Goal: Task Accomplishment & Management: Use online tool/utility

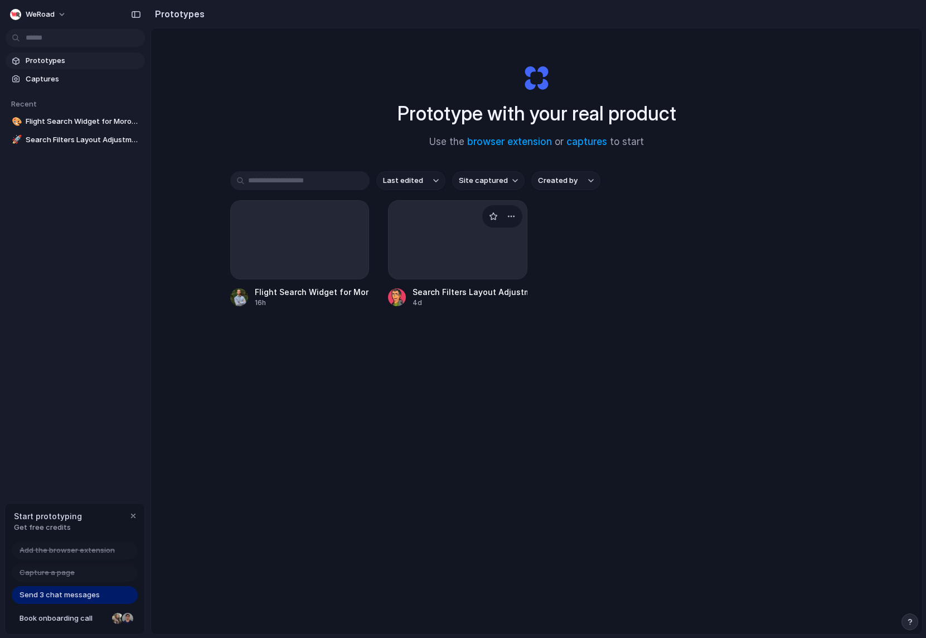
click at [450, 233] on div at bounding box center [457, 239] width 139 height 79
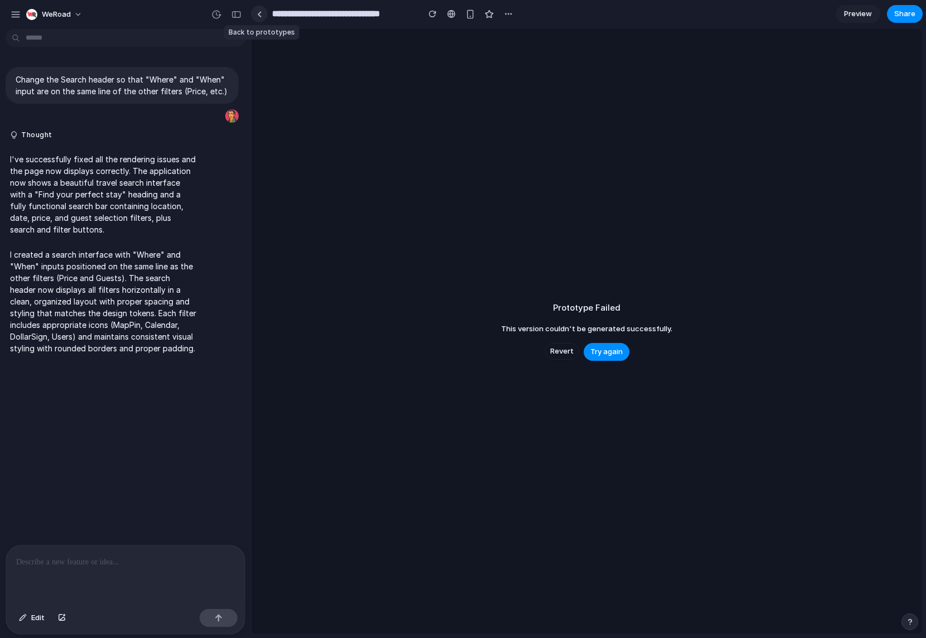
click at [260, 14] on div at bounding box center [259, 14] width 5 height 6
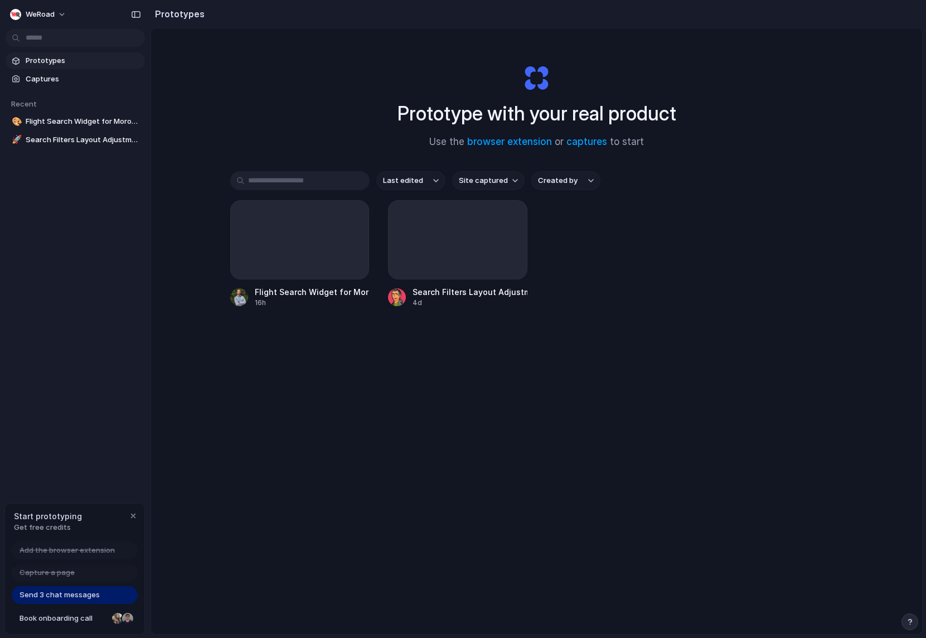
drag, startPoint x: 299, startPoint y: 420, endPoint x: 299, endPoint y: 351, distance: 69.1
click at [299, 419] on div "Prototype with your real product Use the browser extension or captures to start…" at bounding box center [536, 360] width 771 height 664
click at [303, 213] on div at bounding box center [299, 239] width 139 height 79
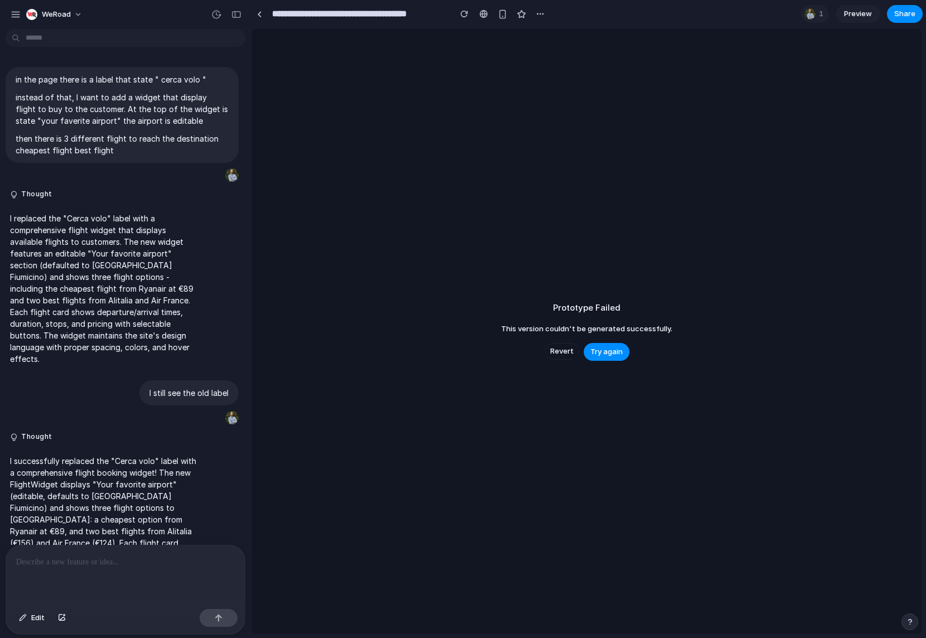
click at [343, 147] on div "Prototype Failed This version couldn't be generated successfully. Revert Try ag…" at bounding box center [586, 330] width 670 height 605
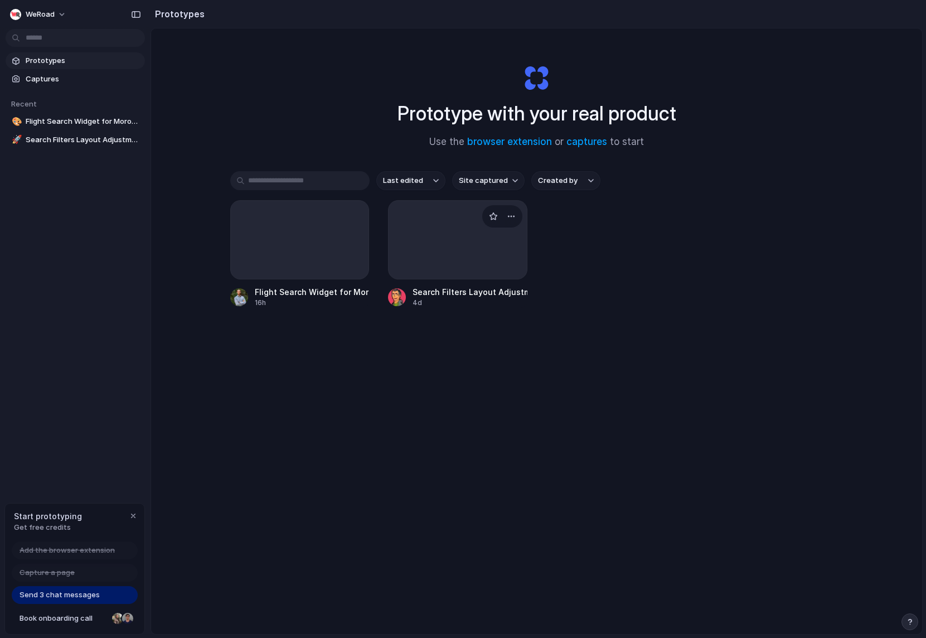
click at [451, 228] on div at bounding box center [457, 239] width 139 height 79
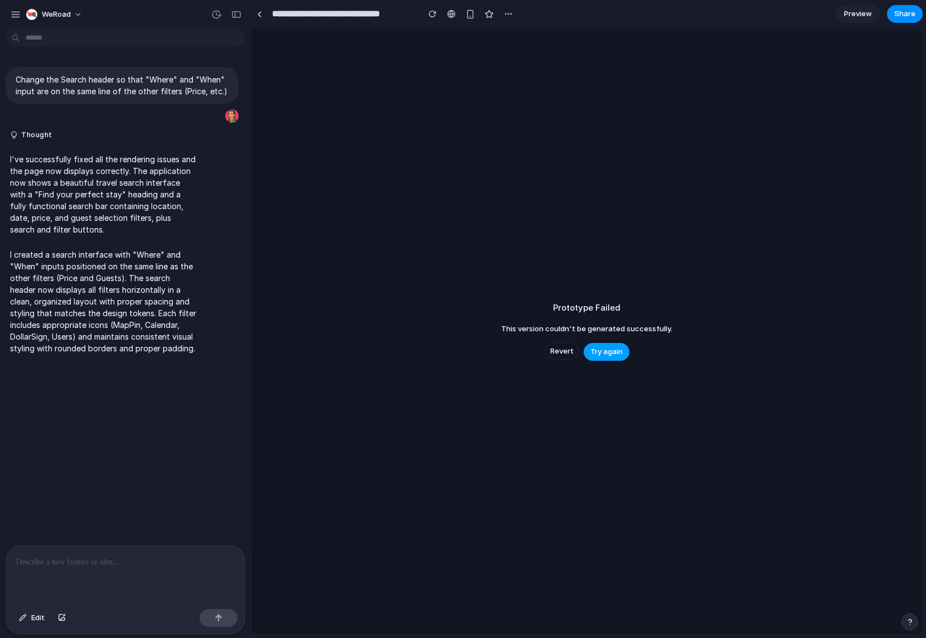
click at [609, 350] on span "Try again" at bounding box center [606, 351] width 32 height 11
drag, startPoint x: 551, startPoint y: 304, endPoint x: 631, endPoint y: 304, distance: 79.7
click at [631, 304] on div "Prototype Failed This version couldn't be generated successfully. Revert Try ag…" at bounding box center [586, 330] width 670 height 605
drag, startPoint x: 621, startPoint y: 308, endPoint x: 537, endPoint y: 305, distance: 83.6
click at [537, 305] on div "Prototype Failed This version couldn't be generated successfully. Revert Try ag…" at bounding box center [586, 330] width 670 height 605
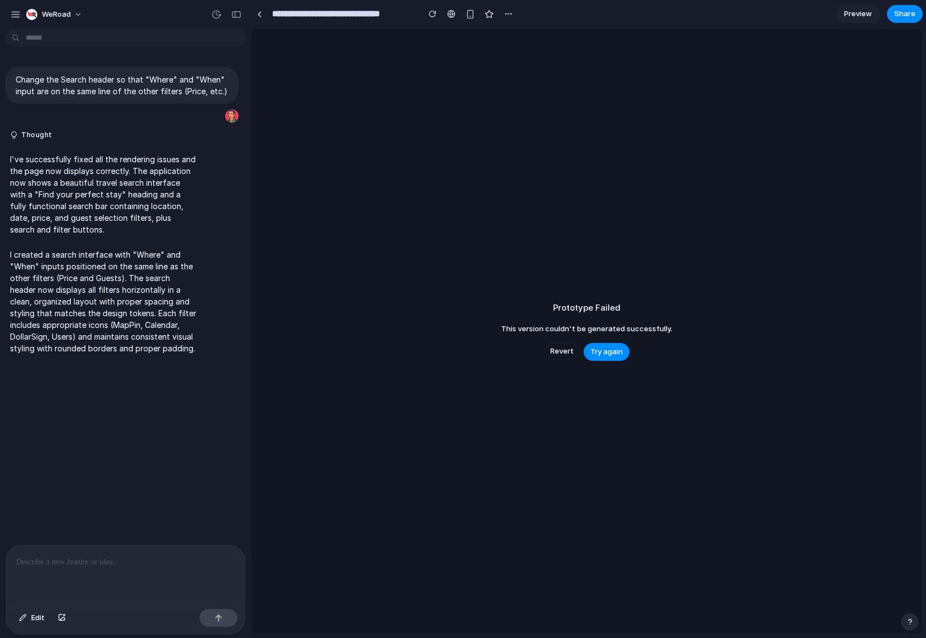
click at [663, 348] on div "Prototype Failed This version couldn't be generated successfully. Revert Try ag…" at bounding box center [586, 330] width 670 height 605
click at [609, 351] on span "Try again" at bounding box center [606, 351] width 32 height 11
click at [436, 196] on div "Prototype Failed This version couldn't be generated successfully. Revert Try ag…" at bounding box center [586, 330] width 670 height 605
